Goal: Information Seeking & Learning: Learn about a topic

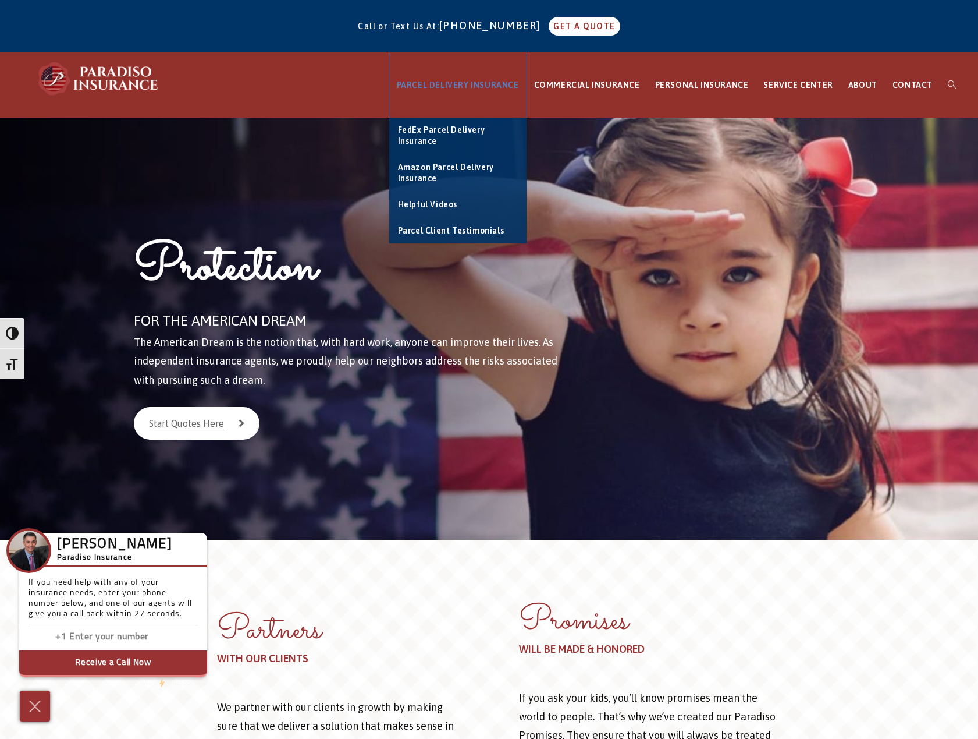
click at [501, 92] on link "PARCEL DELIVERY INSURANCE" at bounding box center [457, 85] width 137 height 65
click at [460, 143] on link "FedEx Parcel Delivery Insurance" at bounding box center [457, 136] width 137 height 37
click at [442, 168] on span "Amazon Parcel Delivery Insurance" at bounding box center [446, 172] width 96 height 21
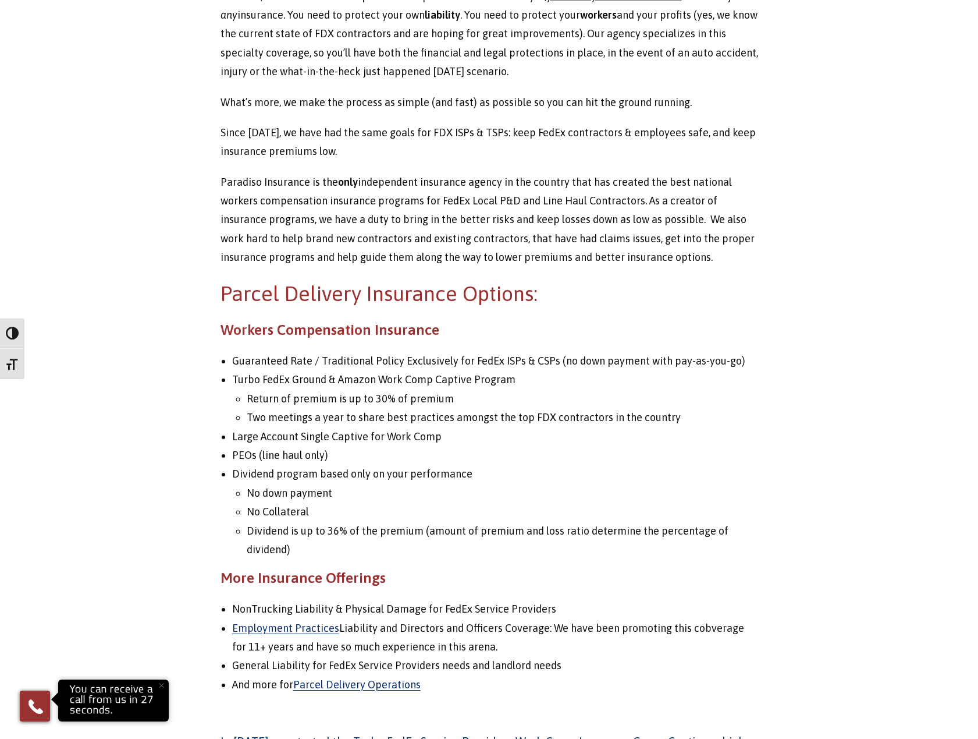
scroll to position [211, 0]
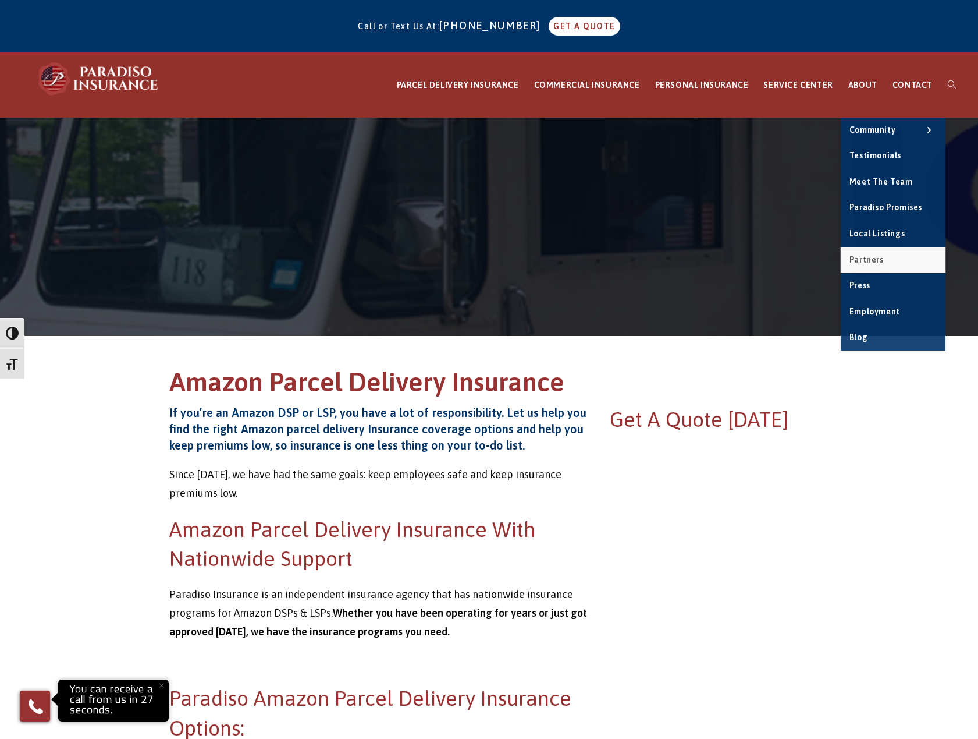
click at [879, 260] on span "Partners" at bounding box center [867, 259] width 34 height 9
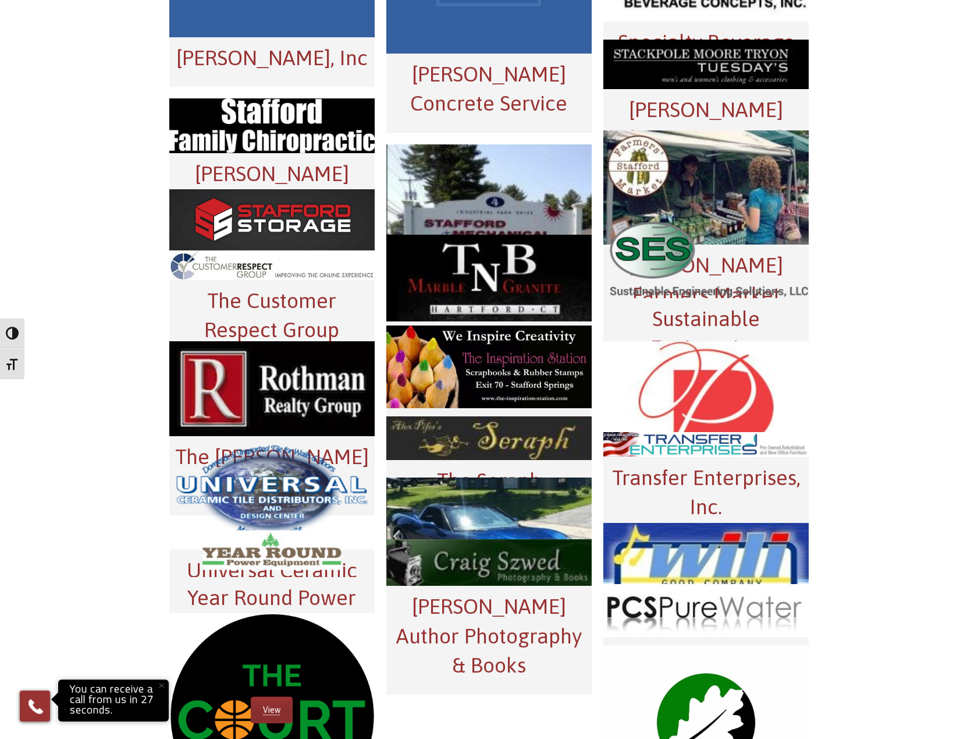
scroll to position [4693, 0]
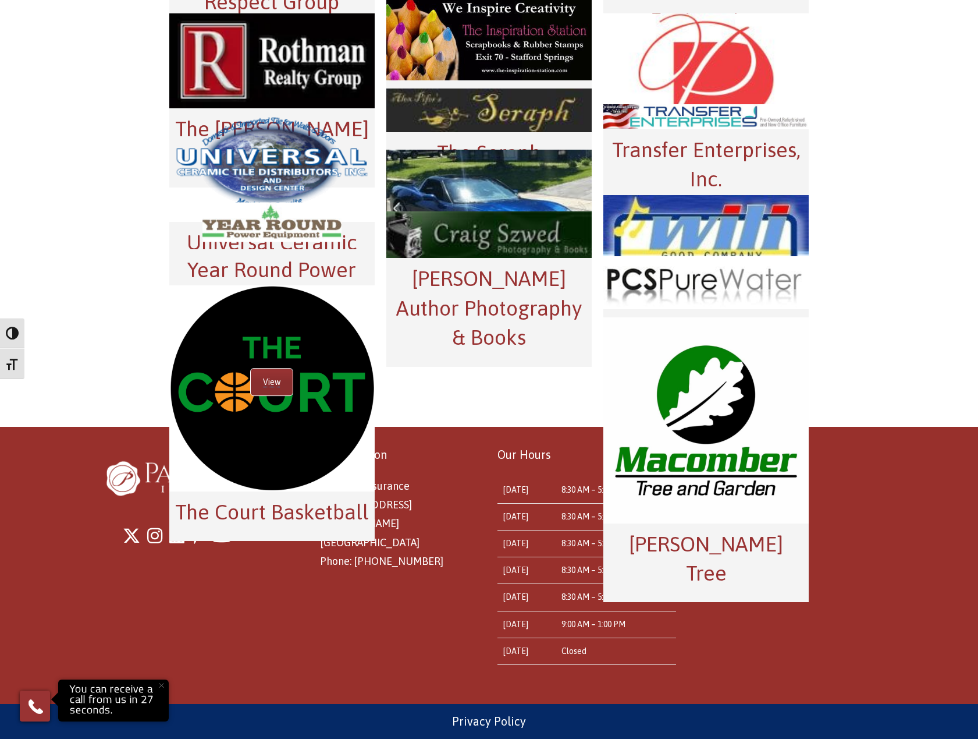
click at [275, 382] on link "View" at bounding box center [272, 381] width 42 height 27
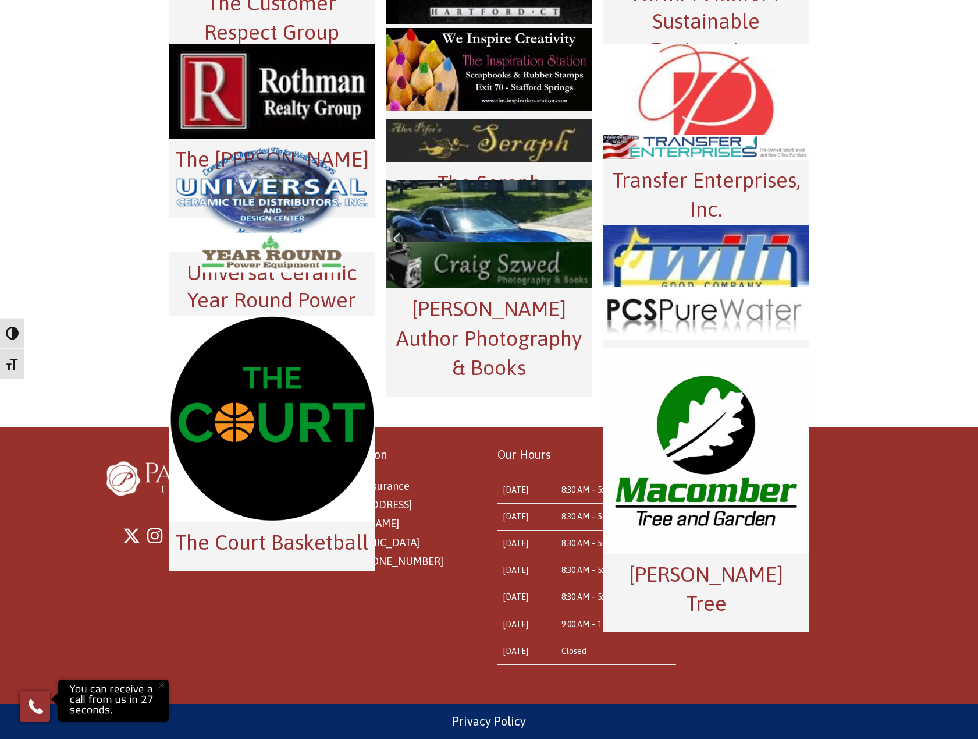
scroll to position [3906, 0]
